Goal: Task Accomplishment & Management: Manage account settings

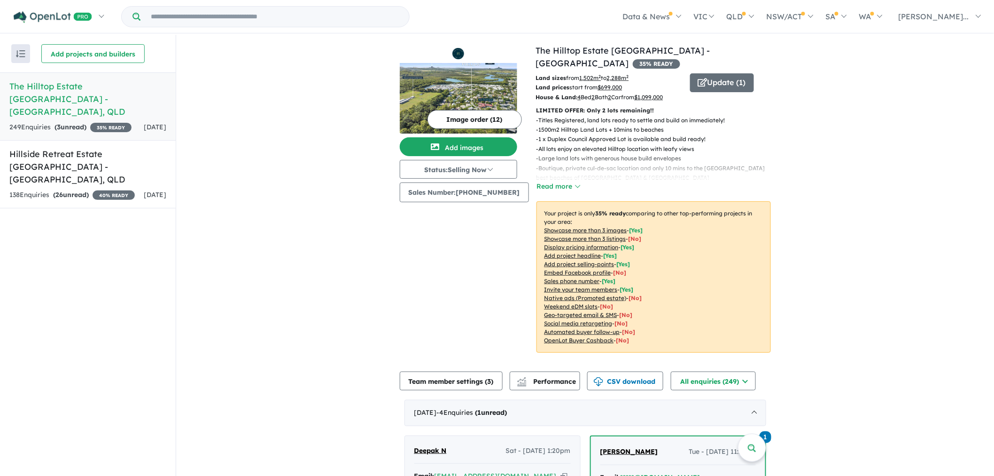
click at [478, 117] on button "Image order ( 12 )" at bounding box center [475, 119] width 94 height 19
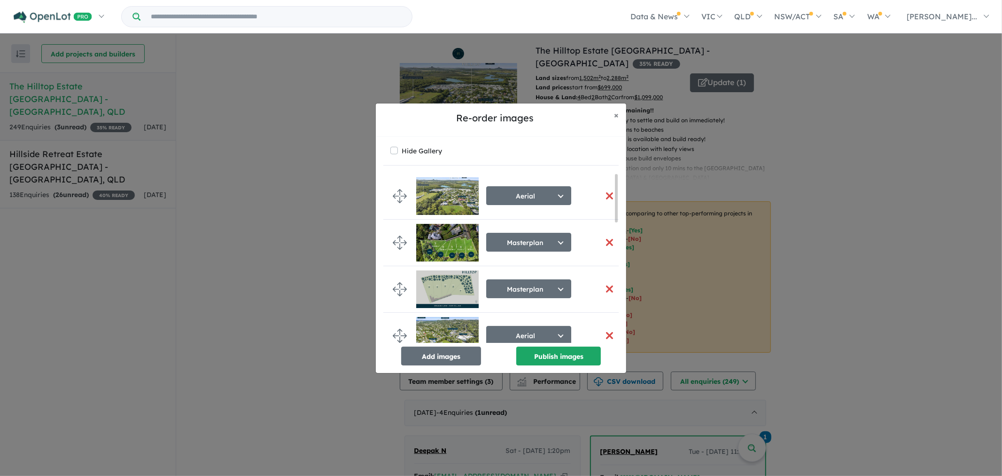
click at [608, 242] on button "button" at bounding box center [610, 242] width 20 height 20
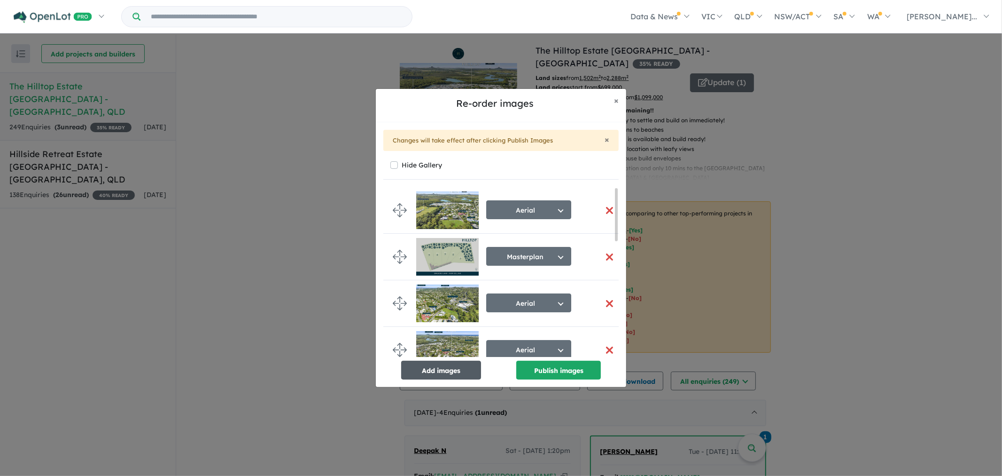
click at [457, 369] on button "Add images" at bounding box center [441, 369] width 80 height 19
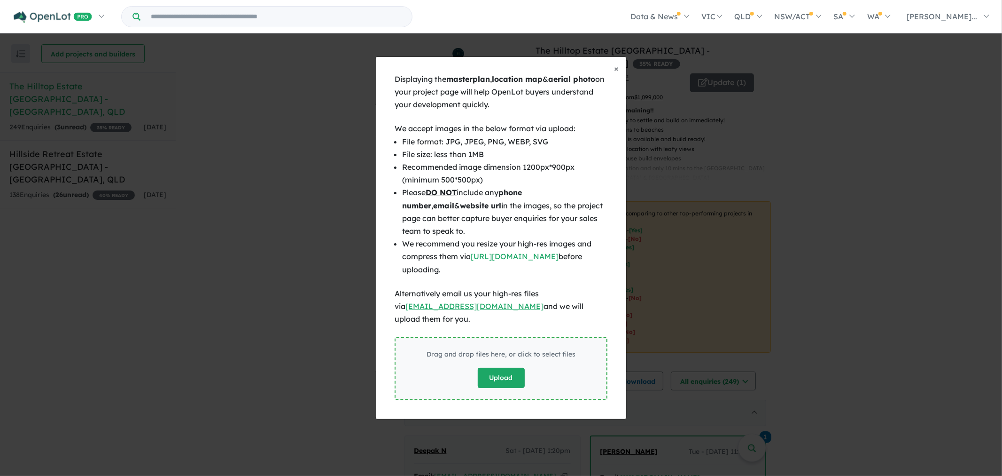
click at [500, 372] on button "Upload" at bounding box center [501, 378] width 47 height 20
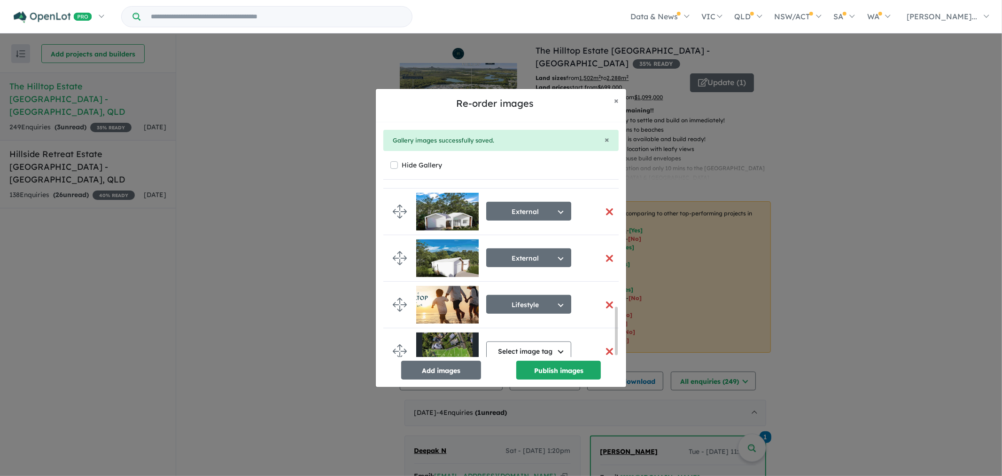
scroll to position [431, 0]
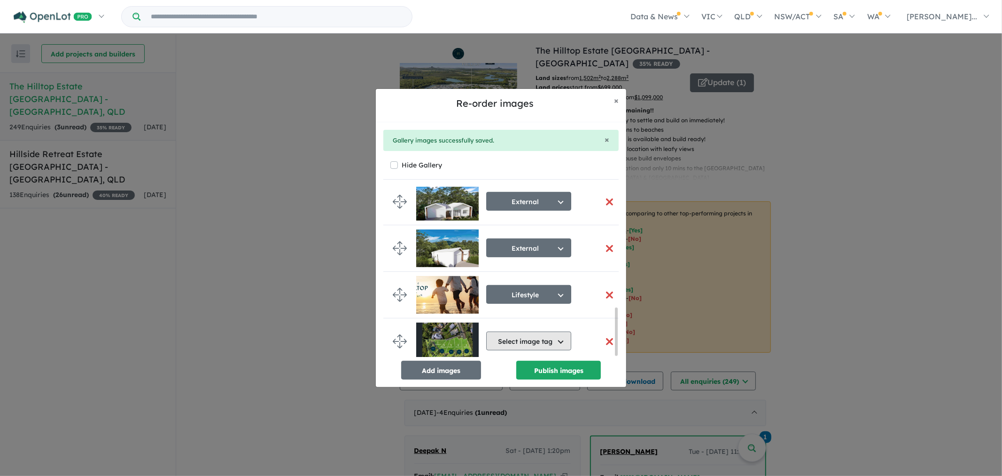
click at [565, 342] on button "Select image tag" at bounding box center [528, 340] width 85 height 19
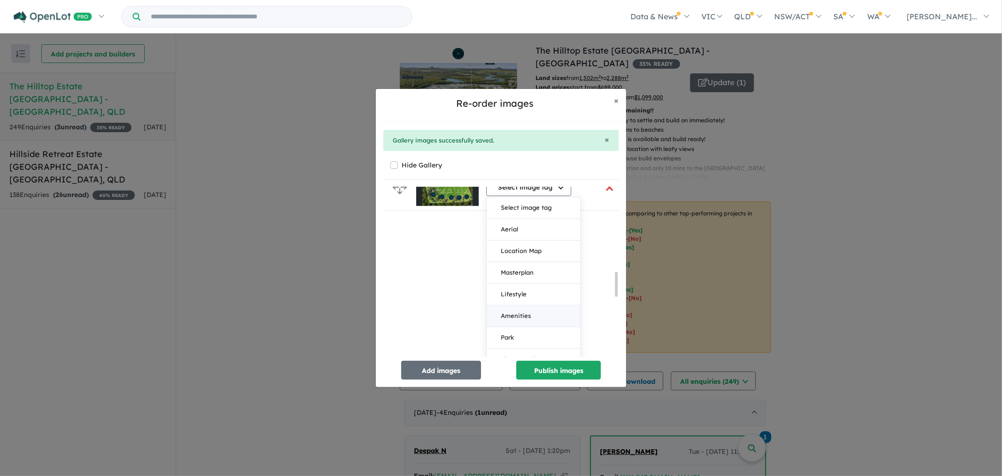
scroll to position [587, 0]
click at [547, 264] on button "Masterplan" at bounding box center [534, 267] width 94 height 22
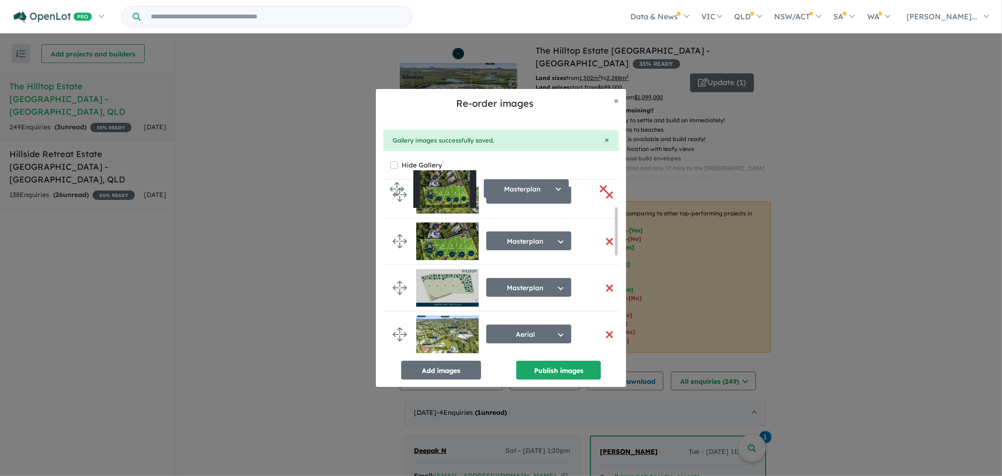
scroll to position [0, 0]
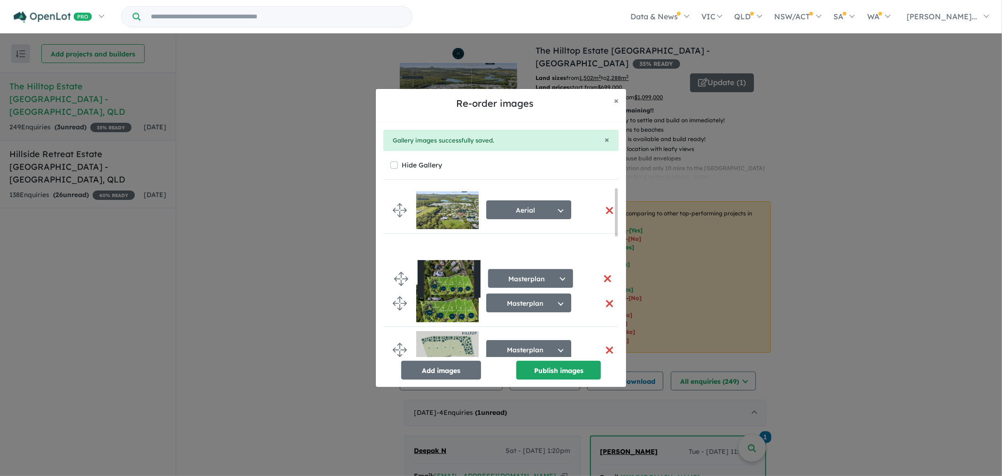
drag, startPoint x: 401, startPoint y: 336, endPoint x: 403, endPoint y: 276, distance: 59.7
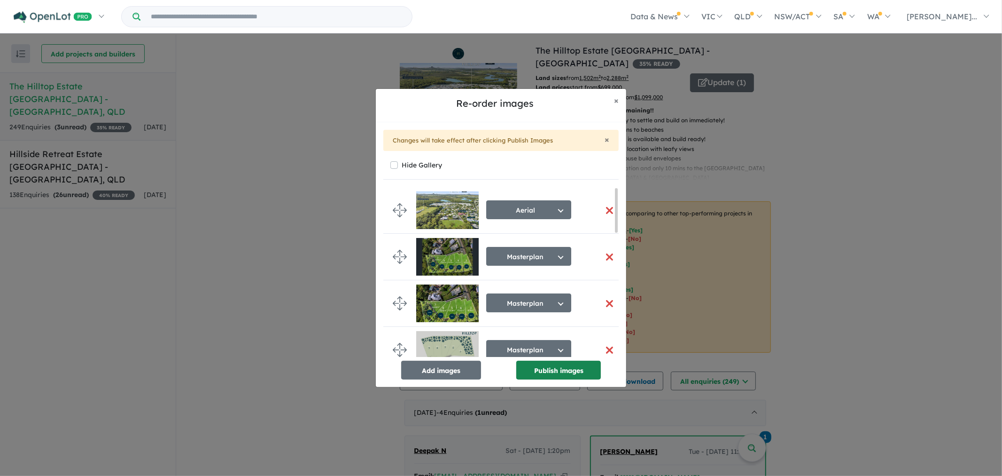
click at [569, 373] on button "Publish images" at bounding box center [559, 369] width 85 height 19
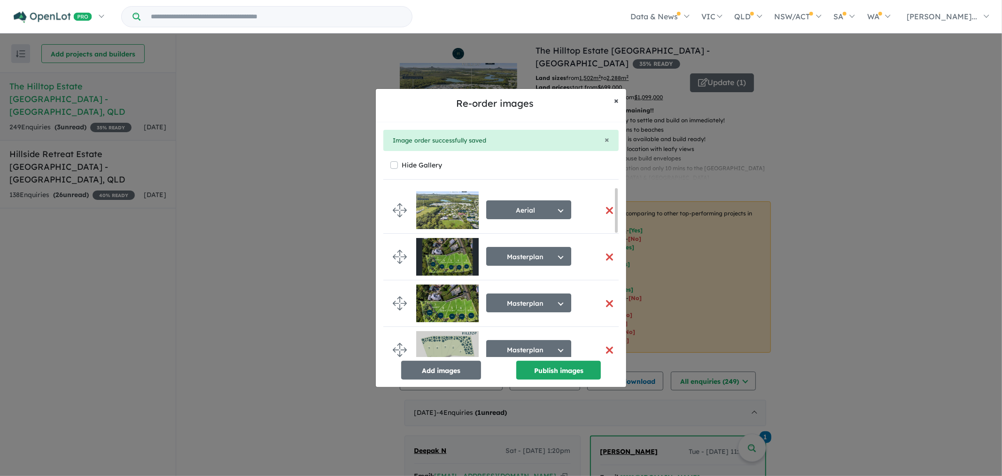
click at [617, 102] on span "×" at bounding box center [616, 100] width 5 height 11
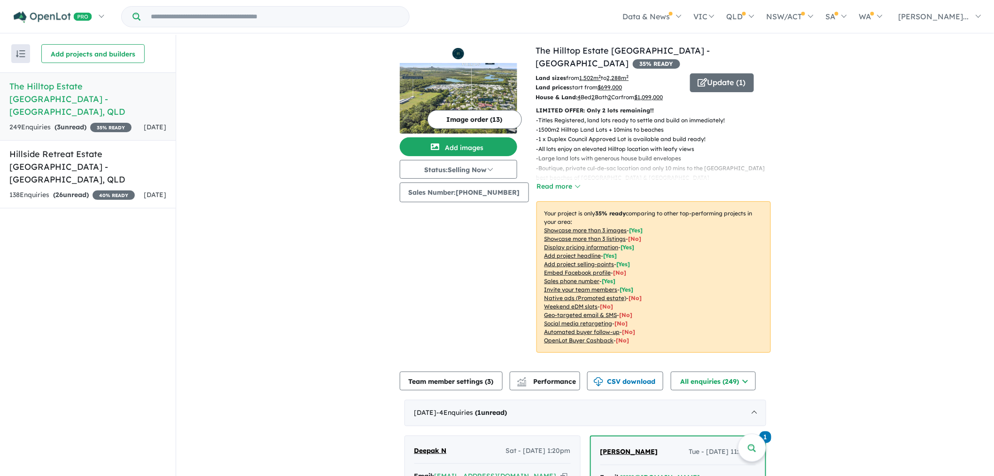
click at [435, 82] on img at bounding box center [458, 98] width 117 height 70
click at [481, 93] on img at bounding box center [458, 98] width 117 height 70
click at [478, 143] on button "Add images" at bounding box center [458, 146] width 117 height 19
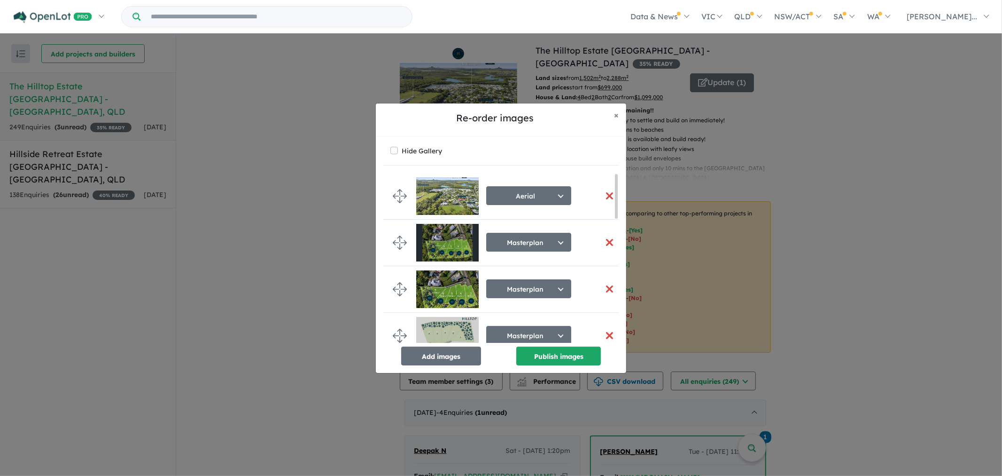
click at [604, 286] on button "button" at bounding box center [610, 289] width 20 height 20
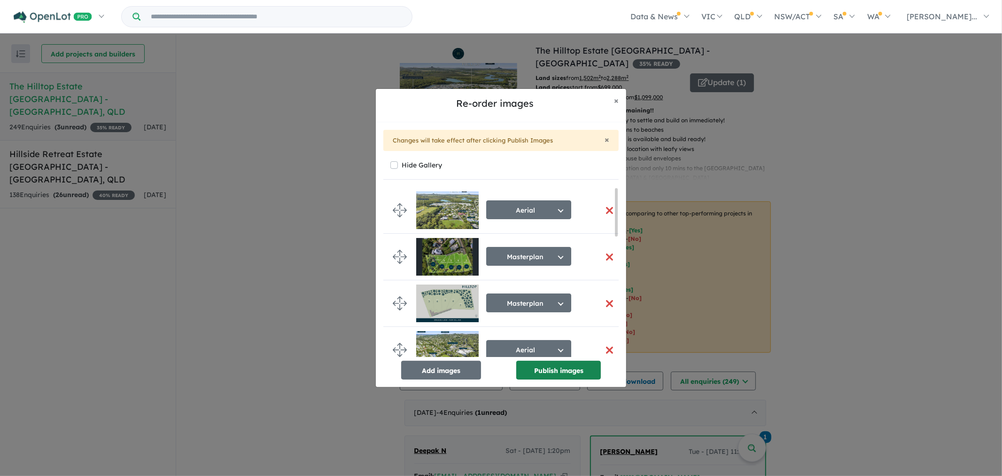
click at [585, 375] on button "Publish images" at bounding box center [559, 369] width 85 height 19
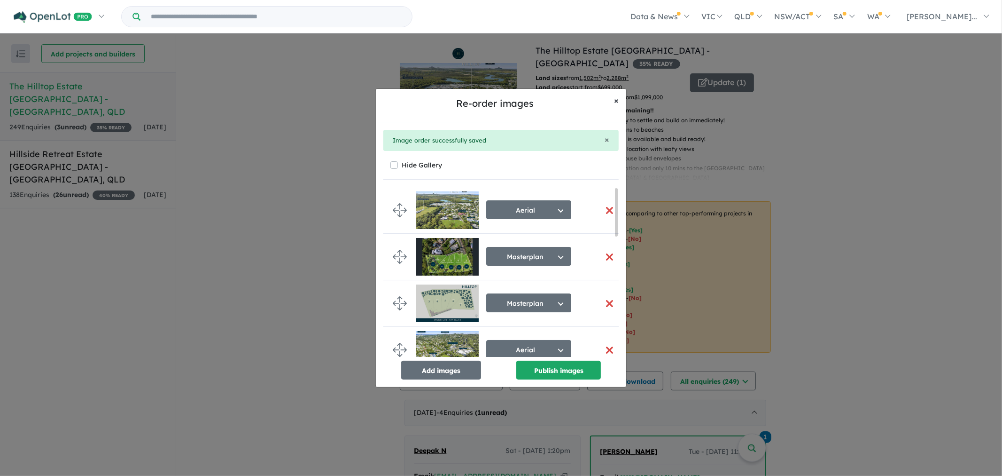
click at [616, 100] on span "×" at bounding box center [616, 100] width 5 height 11
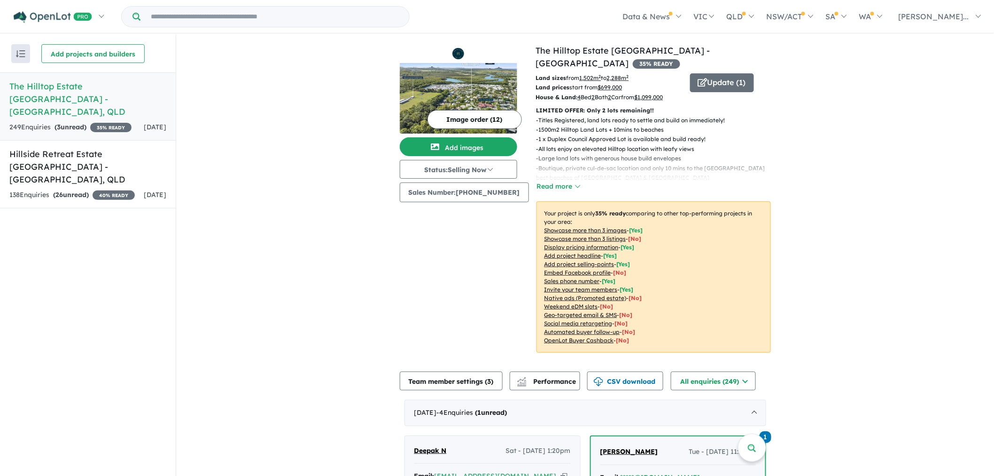
click at [492, 81] on img at bounding box center [458, 98] width 117 height 70
click at [720, 73] on button "Update ( 1 )" at bounding box center [722, 82] width 64 height 19
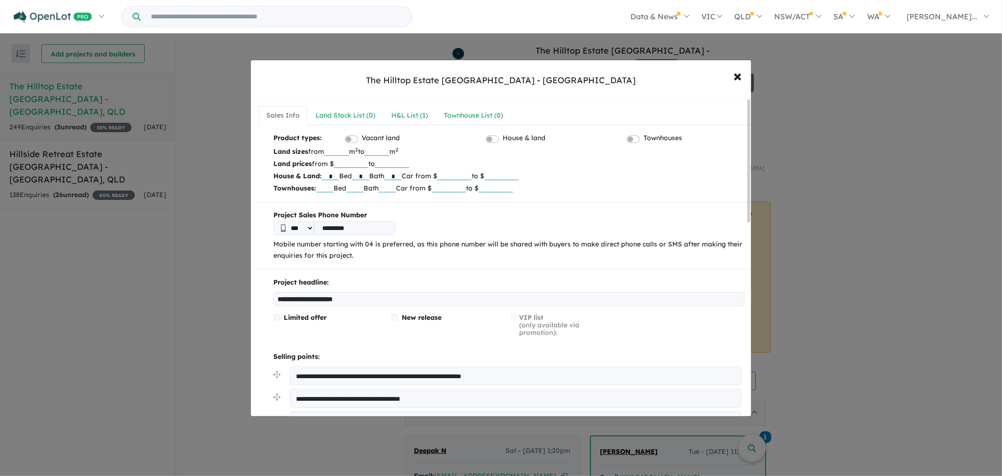
click at [298, 302] on input "**********" at bounding box center [509, 299] width 471 height 14
type input "**********"
click at [358, 164] on input "******" at bounding box center [351, 162] width 34 height 9
type input "******"
click at [464, 175] on input "*******" at bounding box center [455, 175] width 34 height 9
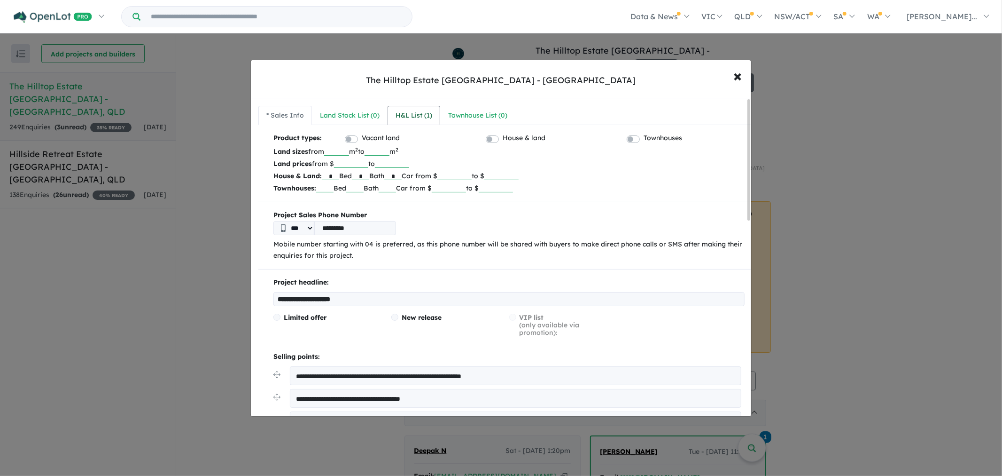
type input "*******"
click at [411, 115] on div "H&L List ( 1 )" at bounding box center [414, 115] width 37 height 11
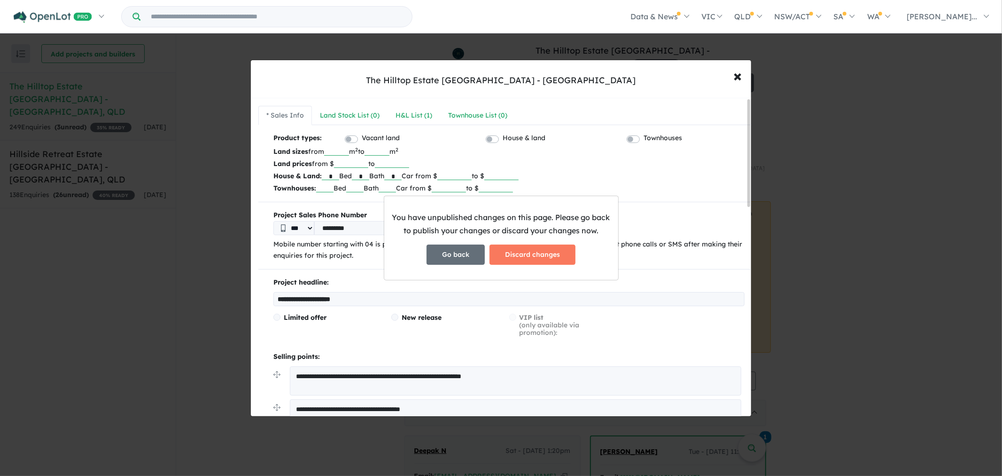
click at [470, 259] on button "Go back" at bounding box center [456, 254] width 58 height 20
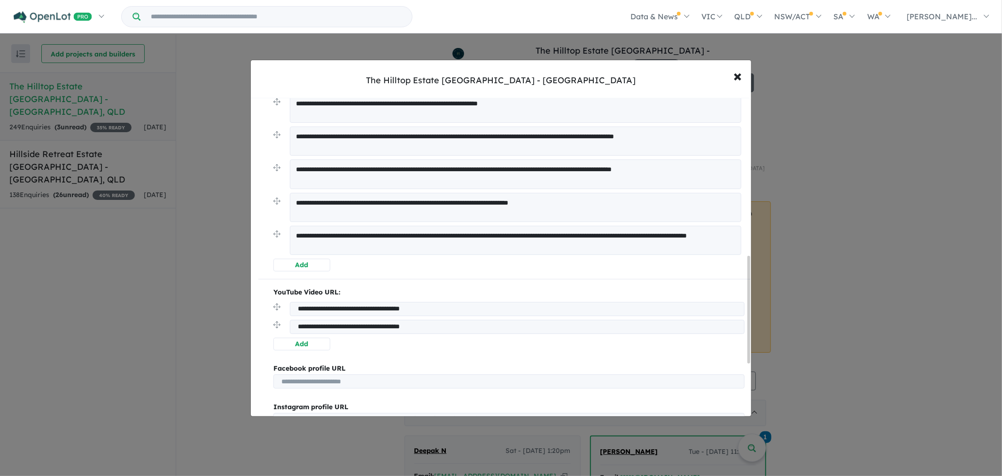
scroll to position [626, 0]
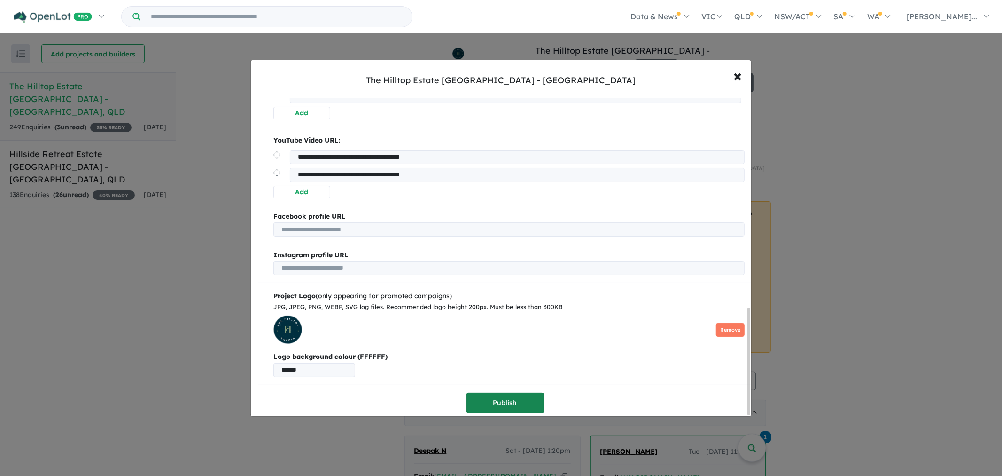
click at [530, 397] on button "Publish" at bounding box center [506, 402] width 78 height 20
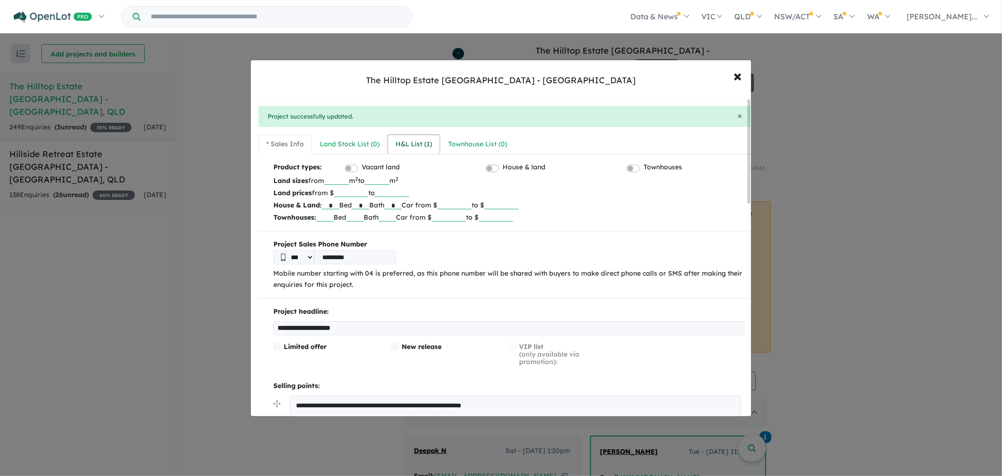
click at [412, 148] on div "H&L List ( 1 )" at bounding box center [414, 144] width 37 height 11
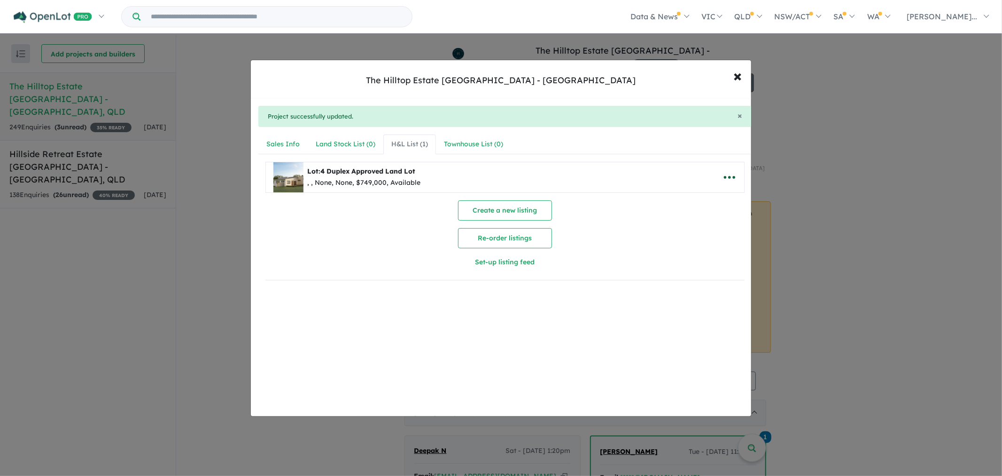
click at [728, 172] on icon "button" at bounding box center [730, 177] width 14 height 14
click at [695, 203] on link "Edit" at bounding box center [709, 200] width 70 height 22
select select "**"
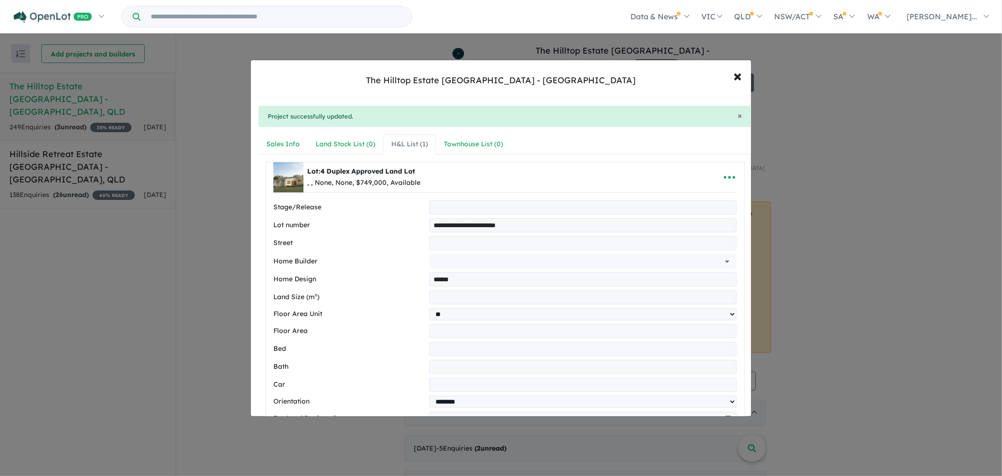
click at [436, 227] on input "**********" at bounding box center [583, 225] width 307 height 14
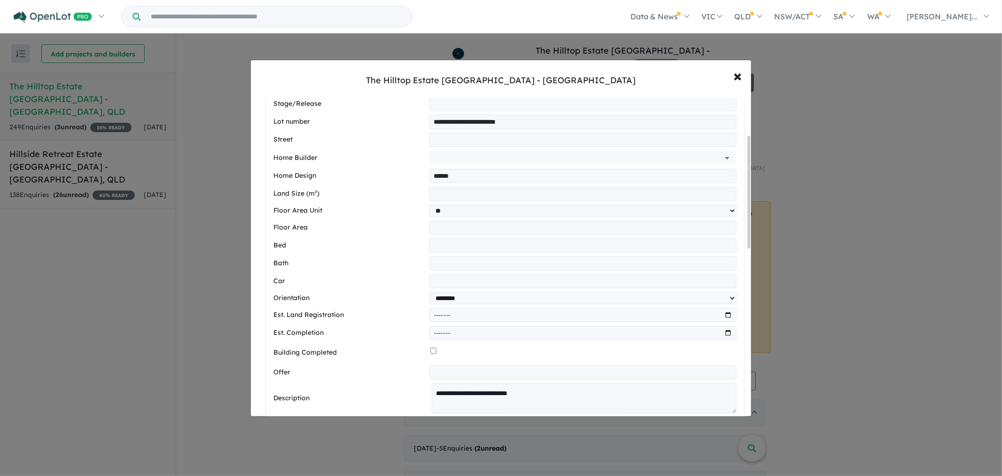
scroll to position [104, 0]
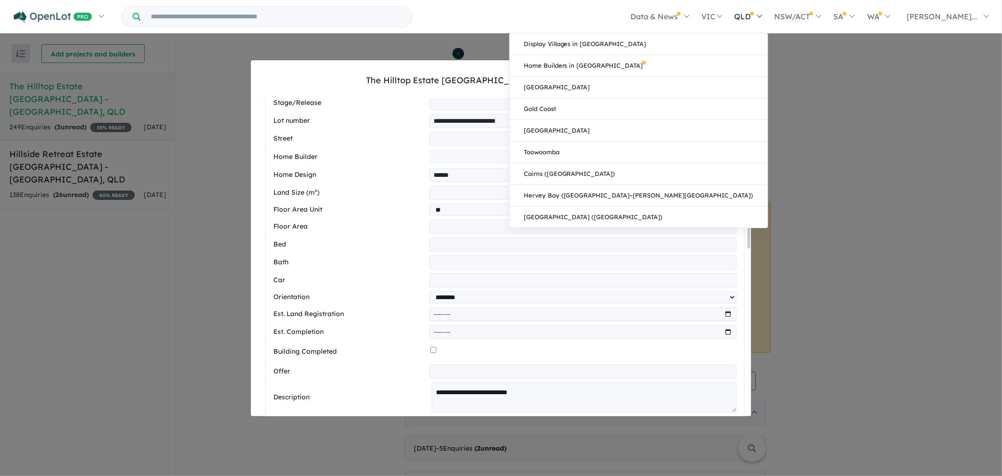
type input "**********"
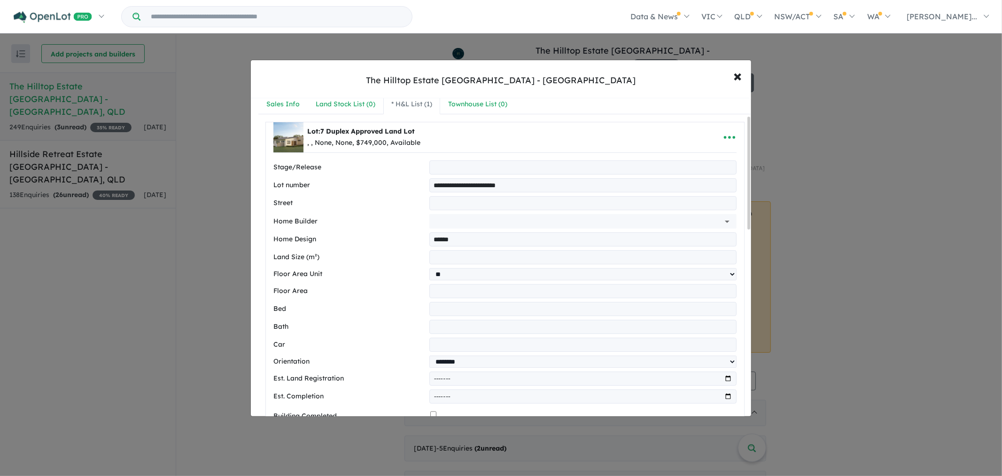
scroll to position [52, 0]
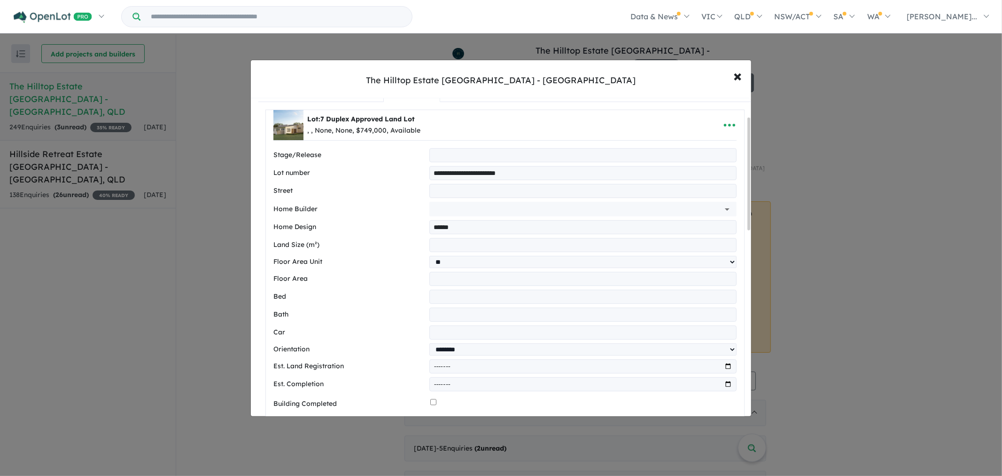
drag, startPoint x: 461, startPoint y: 247, endPoint x: 402, endPoint y: 244, distance: 58.8
click at [402, 244] on div "Land Size (m²) ****" at bounding box center [505, 245] width 463 height 14
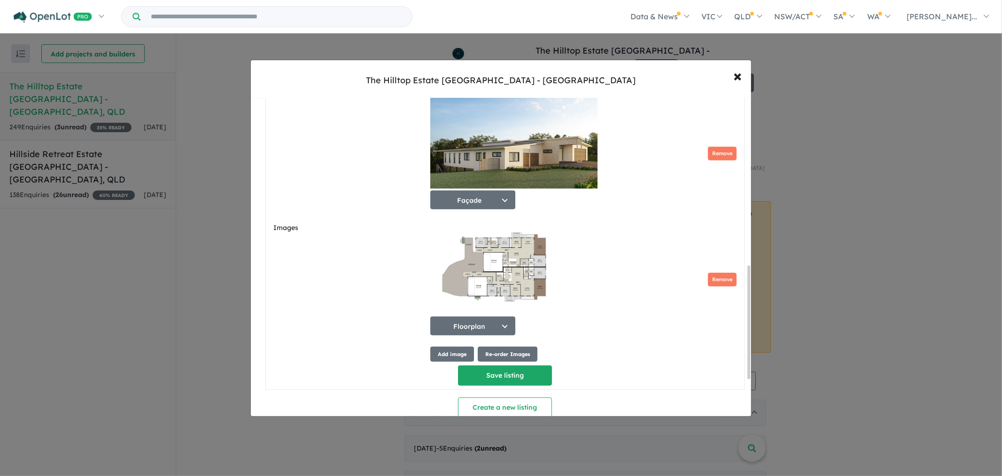
scroll to position [469, 0]
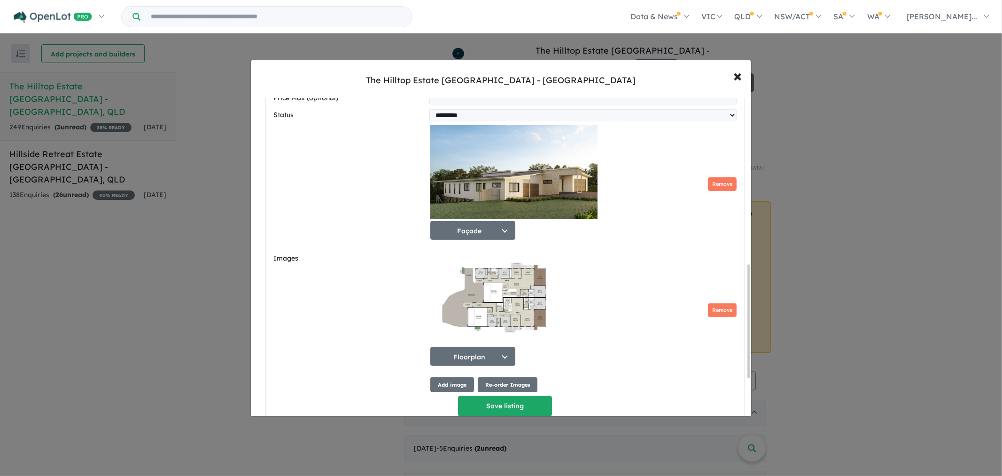
type input "****"
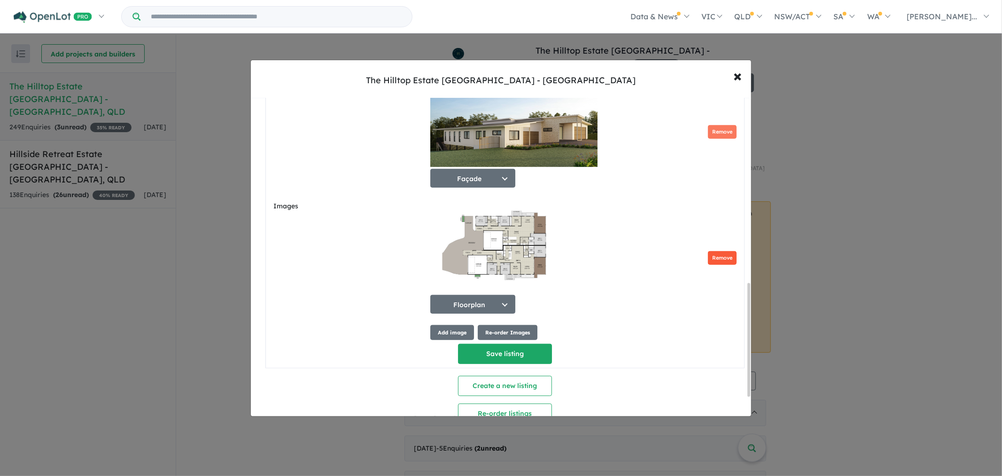
click at [715, 260] on button "Remove" at bounding box center [722, 258] width 29 height 14
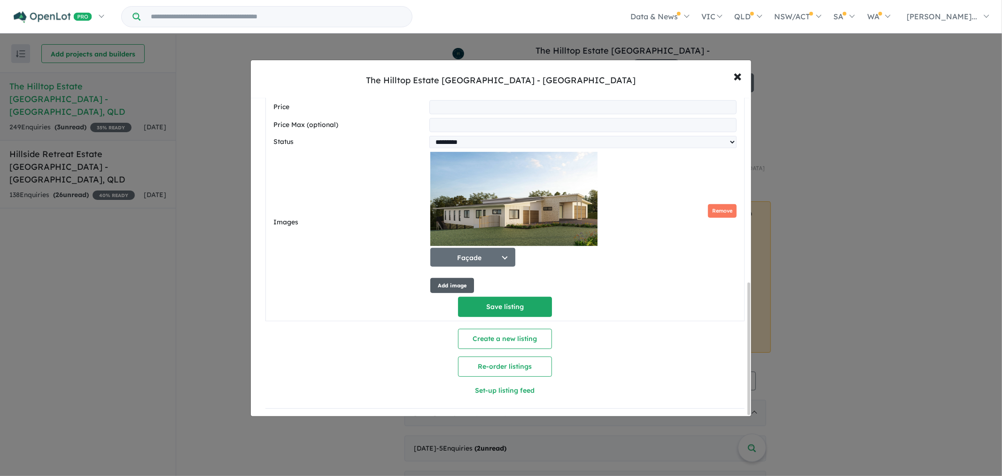
click at [450, 280] on button "Add image" at bounding box center [453, 286] width 44 height 16
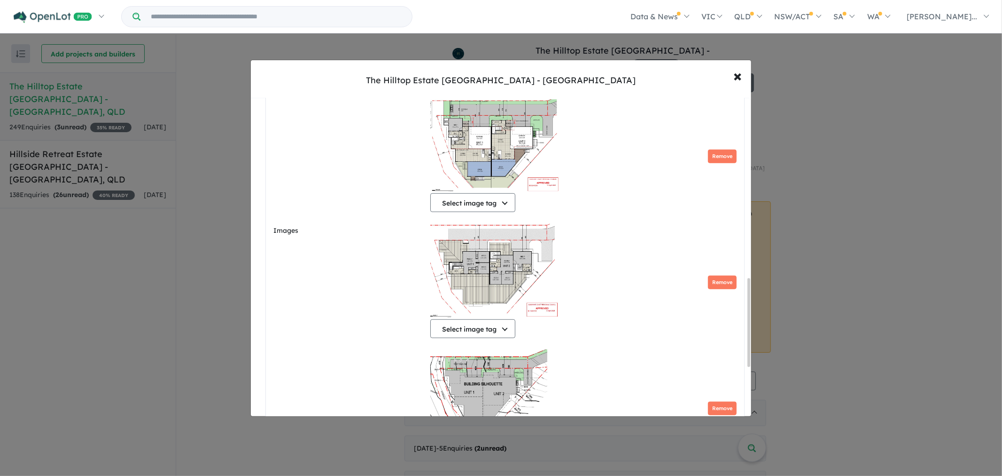
scroll to position [618, 0]
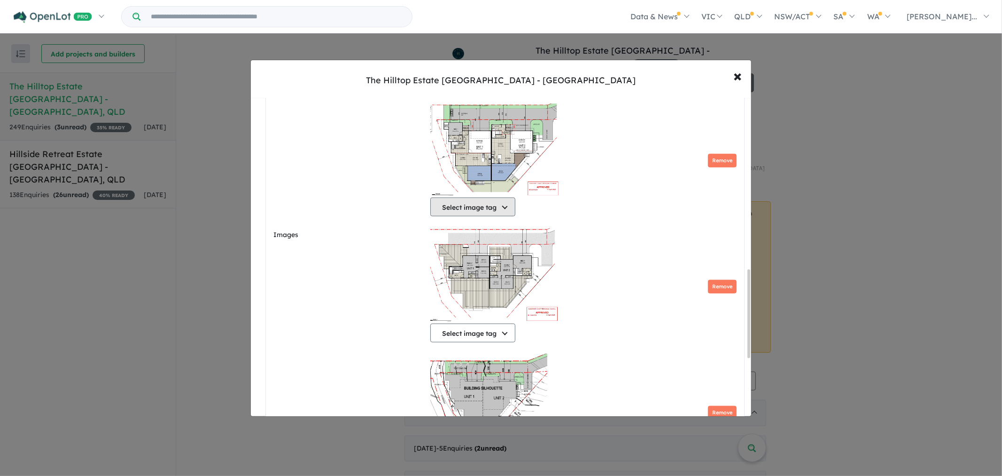
click at [496, 204] on button "Select image tag" at bounding box center [473, 206] width 85 height 19
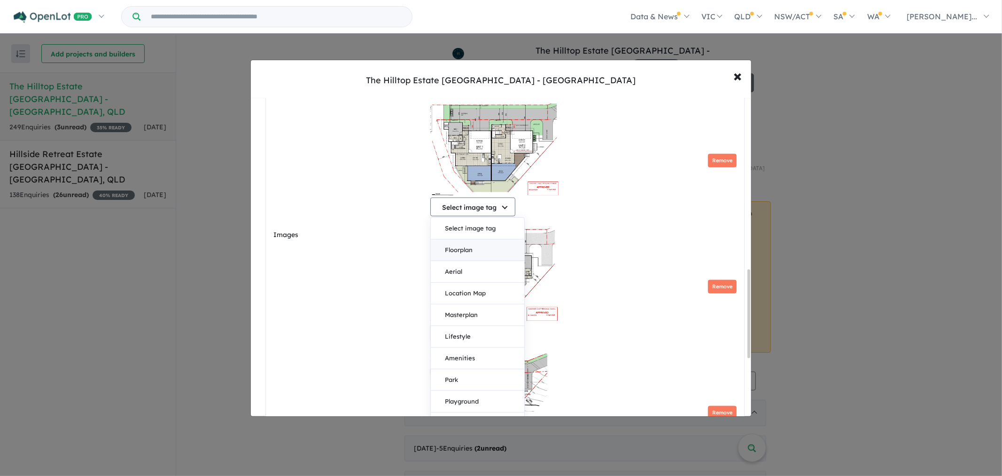
click at [499, 248] on button "Floorplan" at bounding box center [478, 250] width 94 height 22
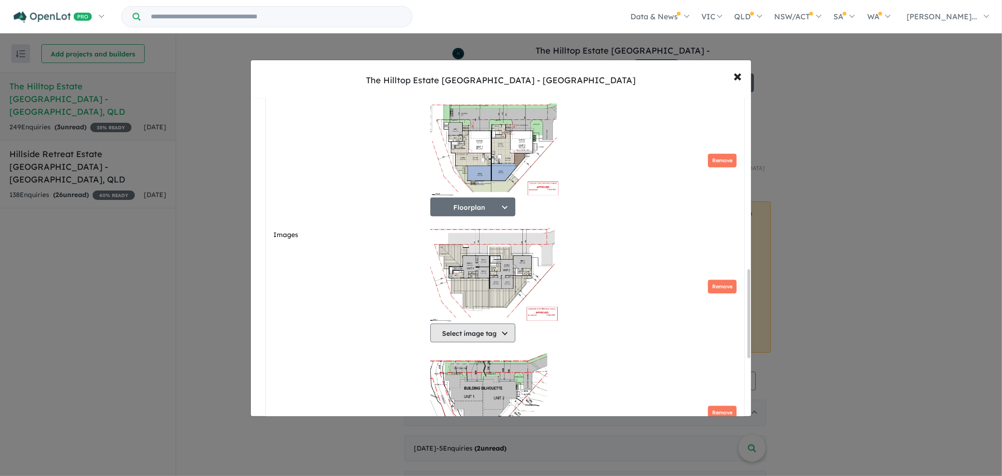
click at [494, 336] on button "Select image tag" at bounding box center [473, 332] width 85 height 19
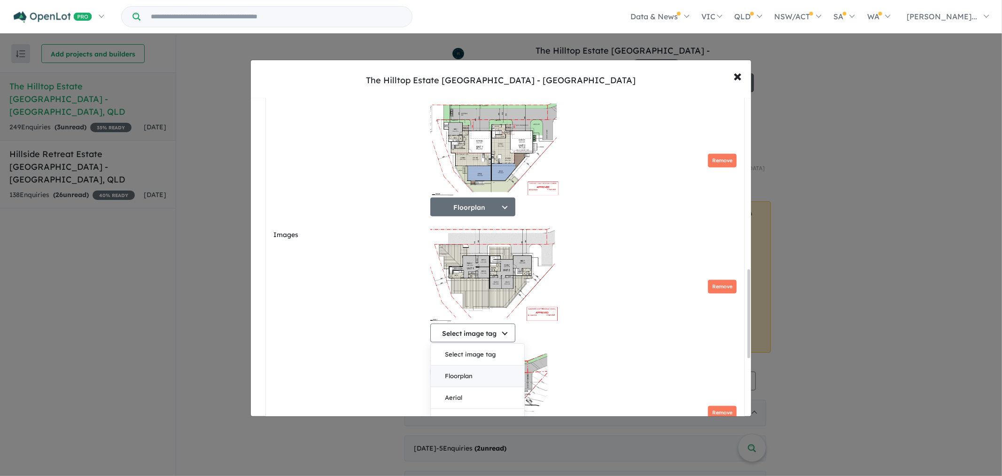
click at [489, 376] on button "Floorplan" at bounding box center [478, 376] width 94 height 22
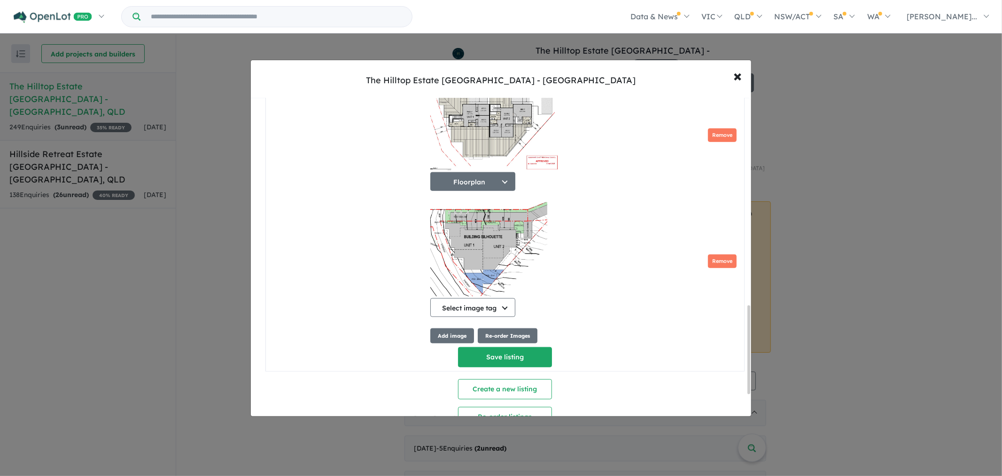
scroll to position [775, 0]
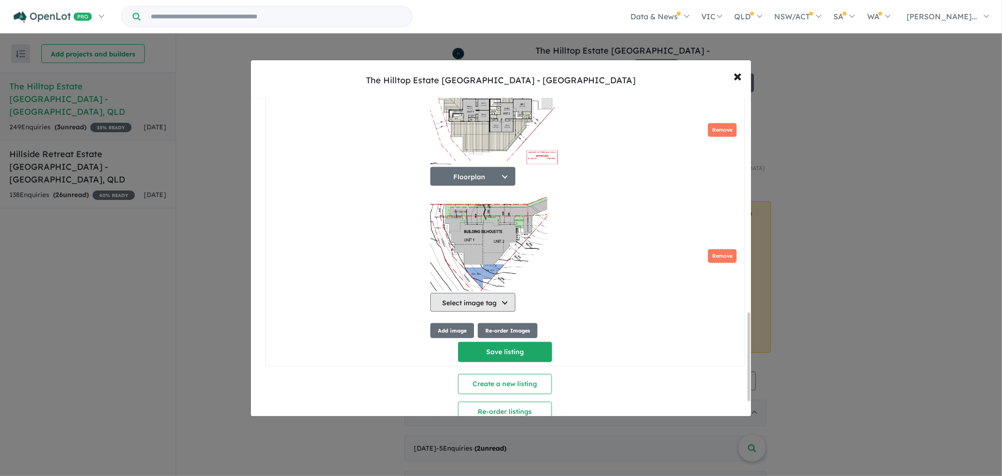
click at [491, 303] on button "Select image tag" at bounding box center [473, 302] width 85 height 19
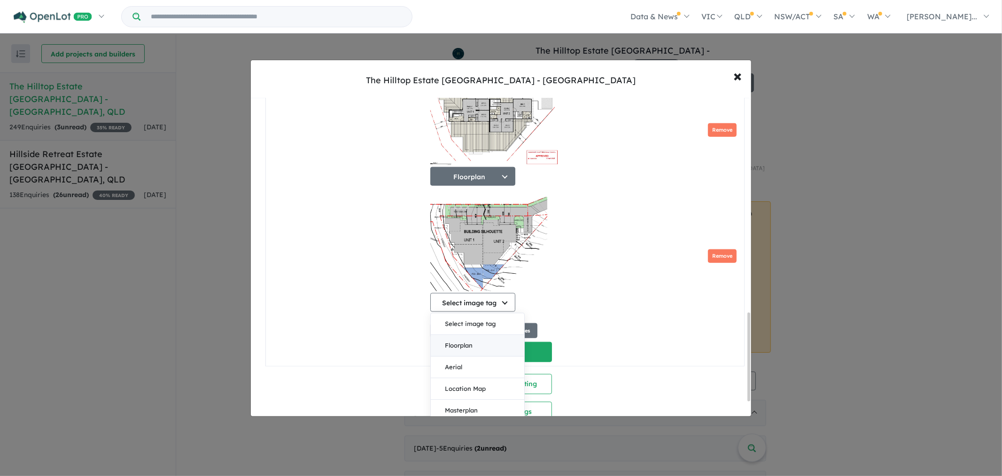
click at [493, 350] on button "Floorplan" at bounding box center [478, 346] width 94 height 22
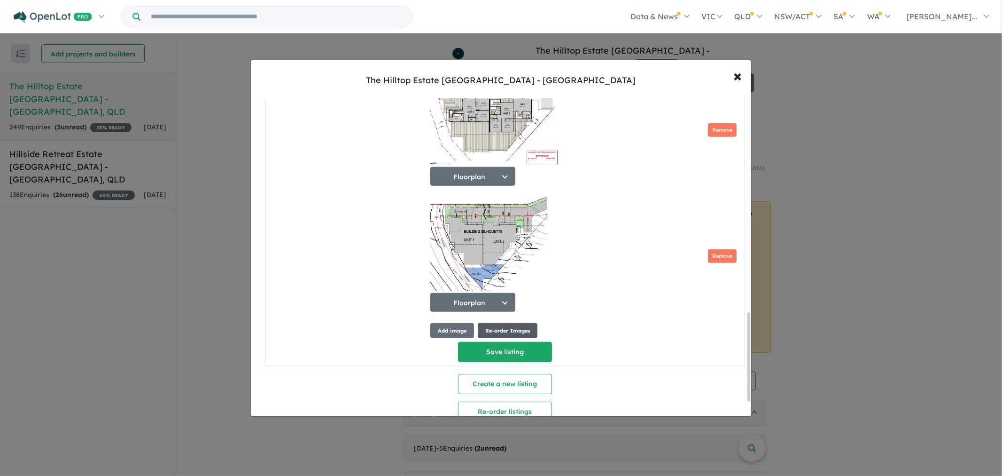
click at [516, 333] on button "Re-order Images" at bounding box center [508, 331] width 60 height 16
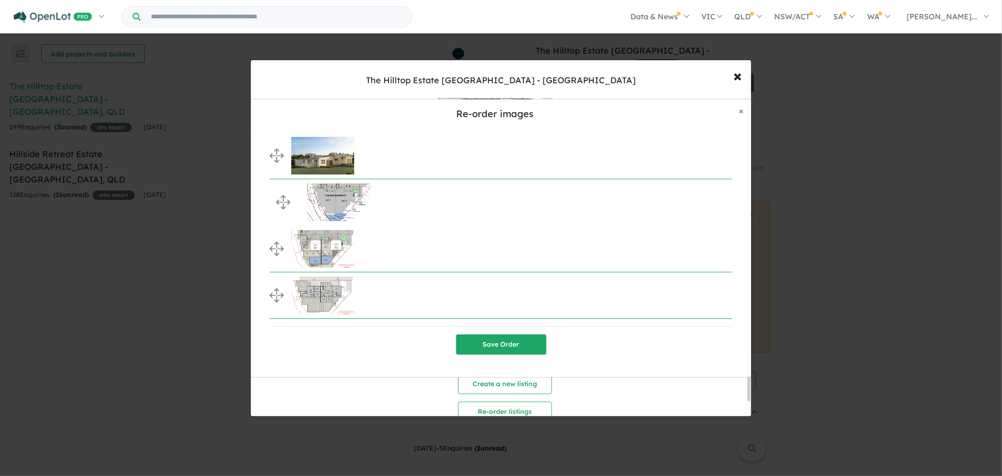
drag, startPoint x: 276, startPoint y: 293, endPoint x: 274, endPoint y: 200, distance: 93.1
click at [514, 345] on button "Save Order" at bounding box center [501, 344] width 90 height 20
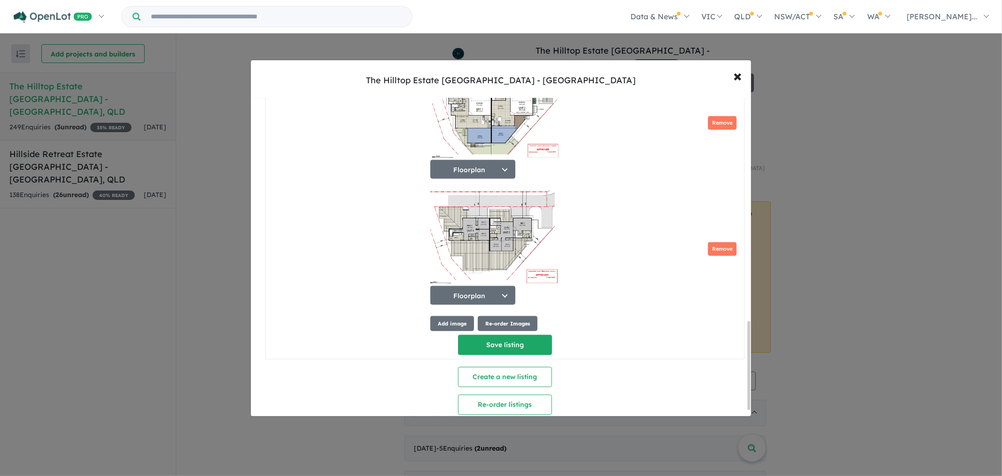
scroll to position [825, 0]
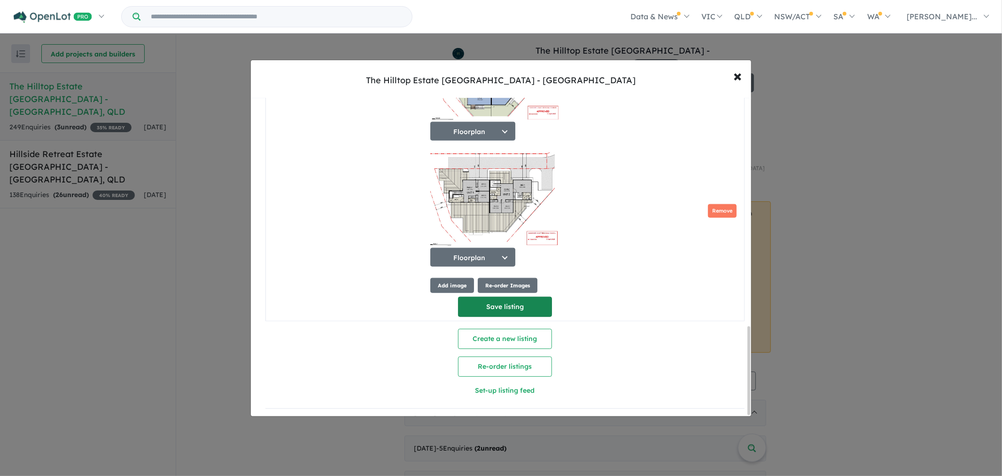
click at [539, 303] on button "Save listing" at bounding box center [505, 307] width 94 height 20
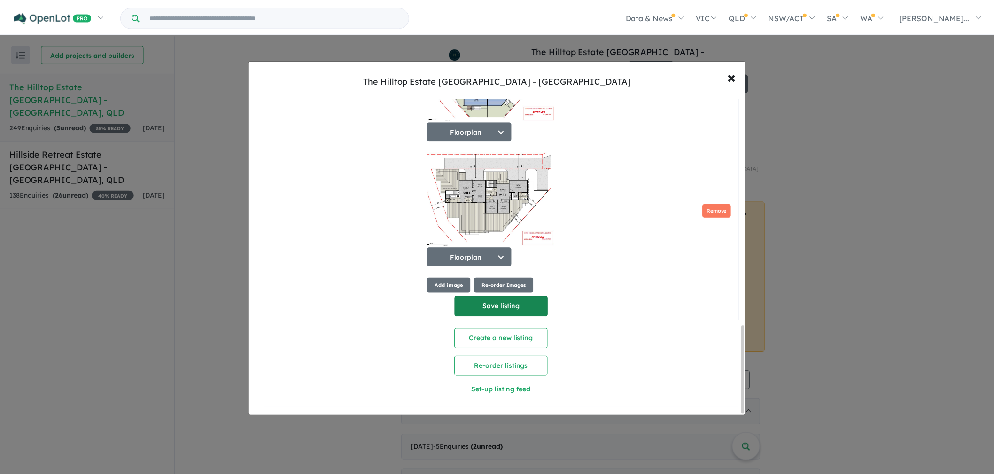
scroll to position [0, 0]
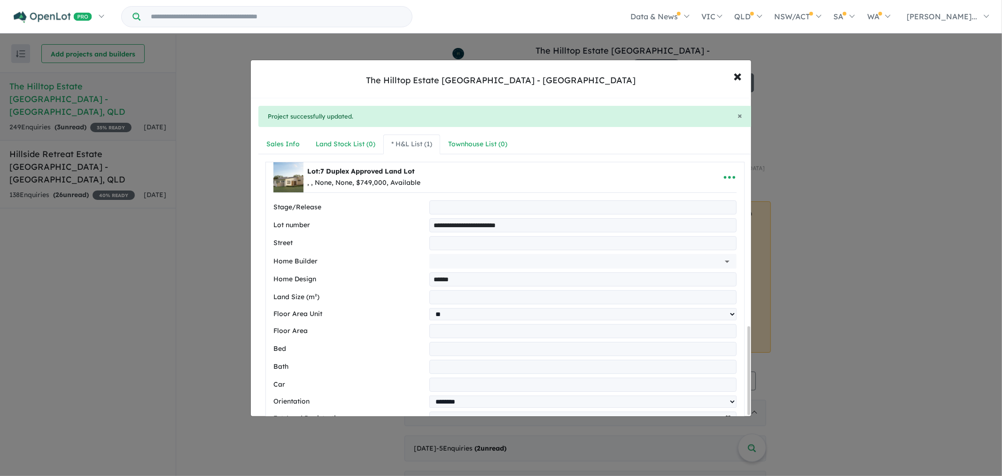
select select "**"
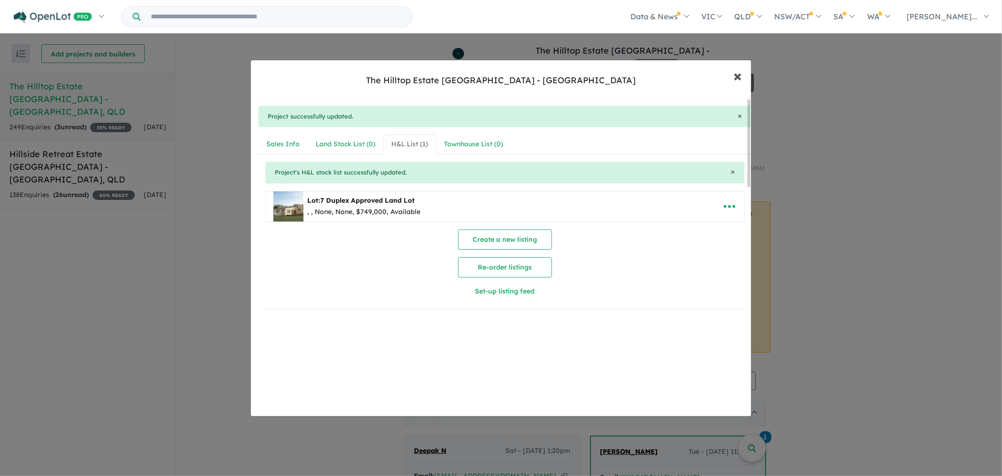
click at [732, 78] on button "× Close" at bounding box center [737, 75] width 27 height 25
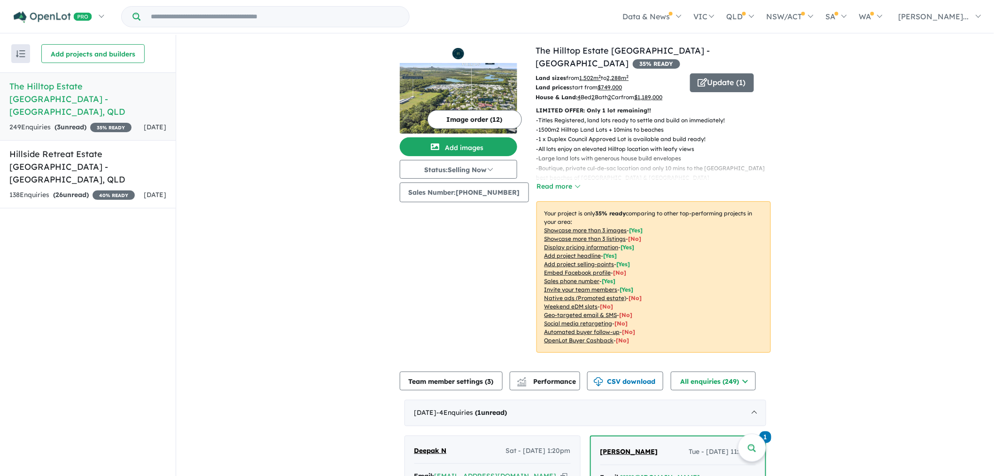
click at [482, 78] on img at bounding box center [458, 98] width 117 height 70
